Goal: Navigation & Orientation: Find specific page/section

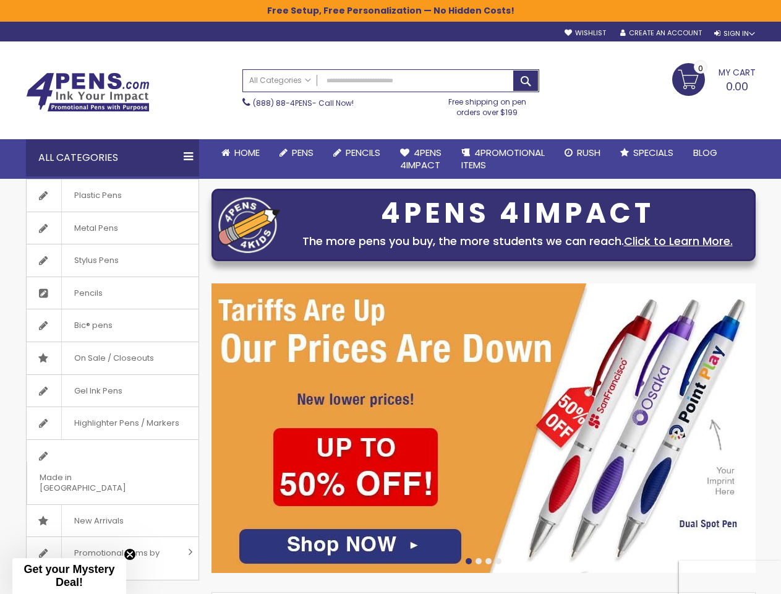
click at [734, 33] on div "Sign In" at bounding box center [734, 33] width 41 height 9
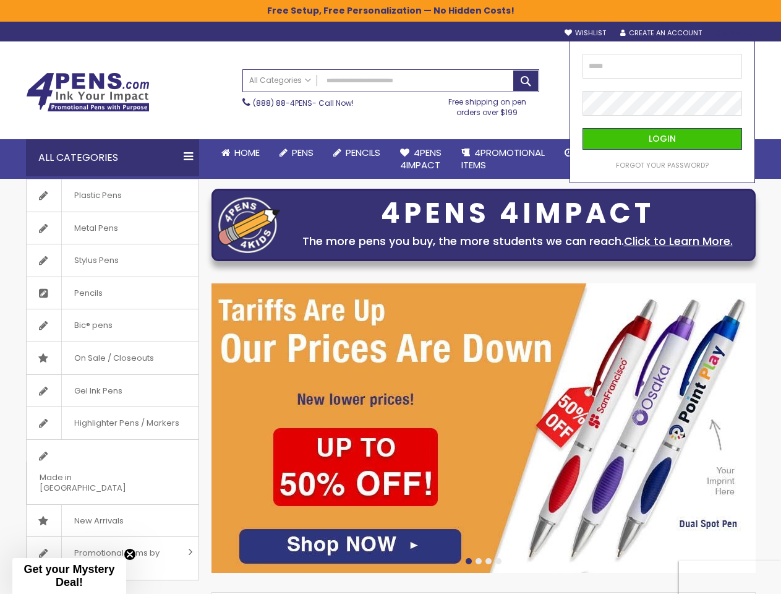
click at [315, 122] on div "Search All Categories All Categories Pens Plastic Pens Metal Pens Grip Pens Las…" at bounding box center [390, 93] width 297 height 60
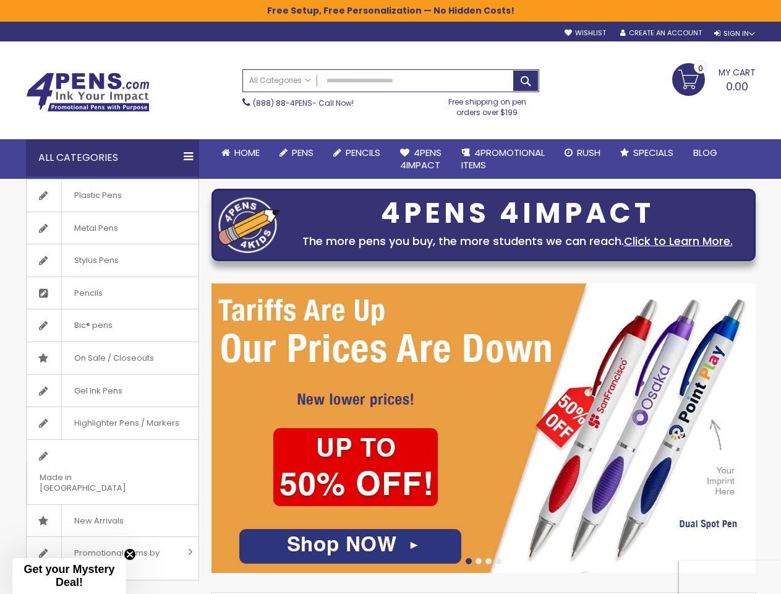
click at [318, 138] on div "Toggle Nav Search All Categories All Categories Pens Plastic Pens Metal Pens Gr…" at bounding box center [391, 89] width 742 height 97
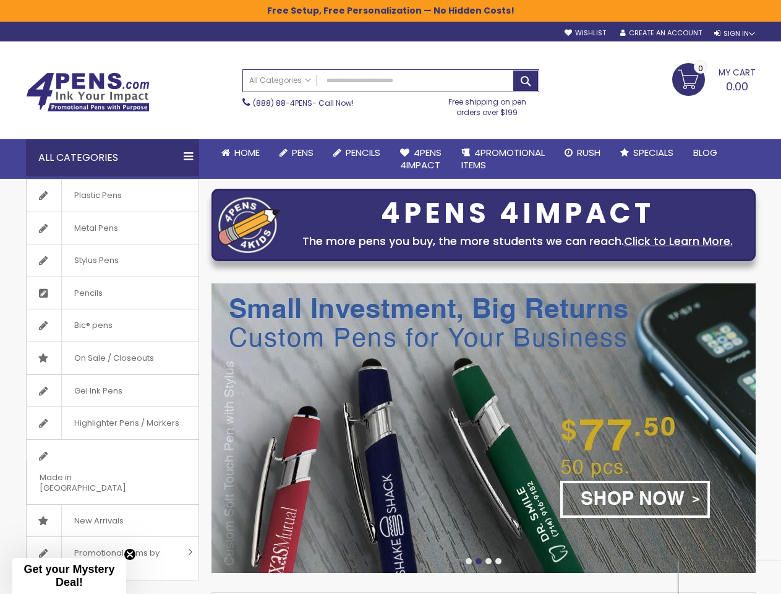
click at [113, 158] on div "All Categories" at bounding box center [112, 157] width 173 height 37
click at [484, 562] on div at bounding box center [484, 562] width 544 height 10
click at [69, 576] on span "Get your Mystery Deal!" at bounding box center [69, 575] width 91 height 25
click at [130, 585] on circle "Close teaser" at bounding box center [130, 591] width 12 height 12
click at [390, 593] on html "The store will not work correctly when cookies are disabled. Free Setup, Free P…" at bounding box center [390, 297] width 781 height 594
